Goal: Task Accomplishment & Management: Use online tool/utility

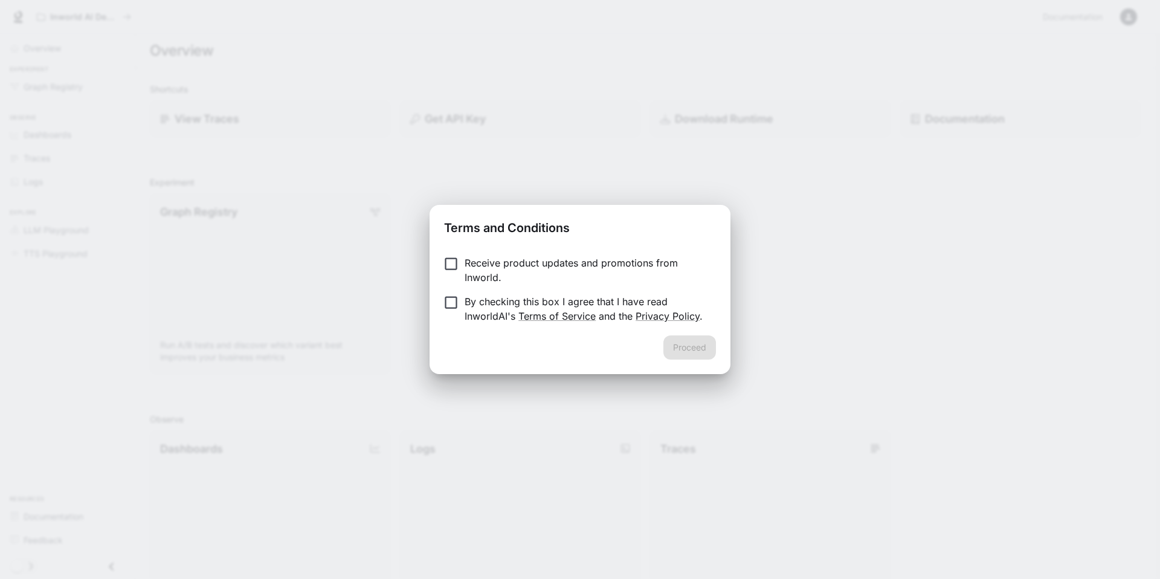
click at [533, 307] on p "By checking this box I agree that I have read InworldAI's Terms of Service and …" at bounding box center [586, 308] width 242 height 29
click at [678, 343] on button "Proceed" at bounding box center [690, 347] width 53 height 24
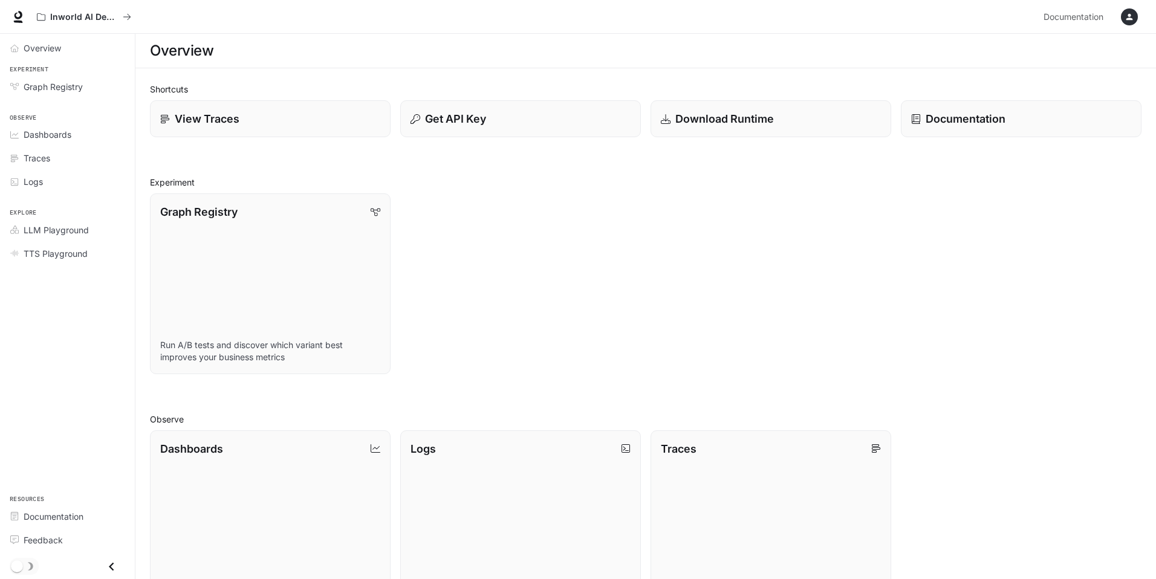
click at [1129, 17] on icon "button" at bounding box center [1129, 17] width 10 height 10
click at [1034, 210] on span "Sign out" at bounding box center [1052, 212] width 158 height 12
click at [239, 116] on div "View Traces" at bounding box center [270, 119] width 222 height 16
